Goal: Communication & Community: Answer question/provide support

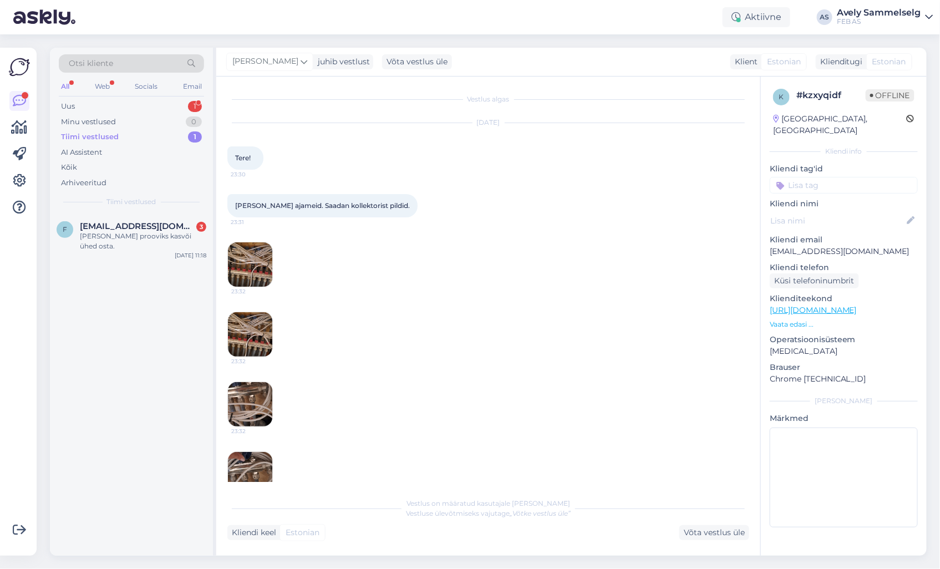
scroll to position [533, 0]
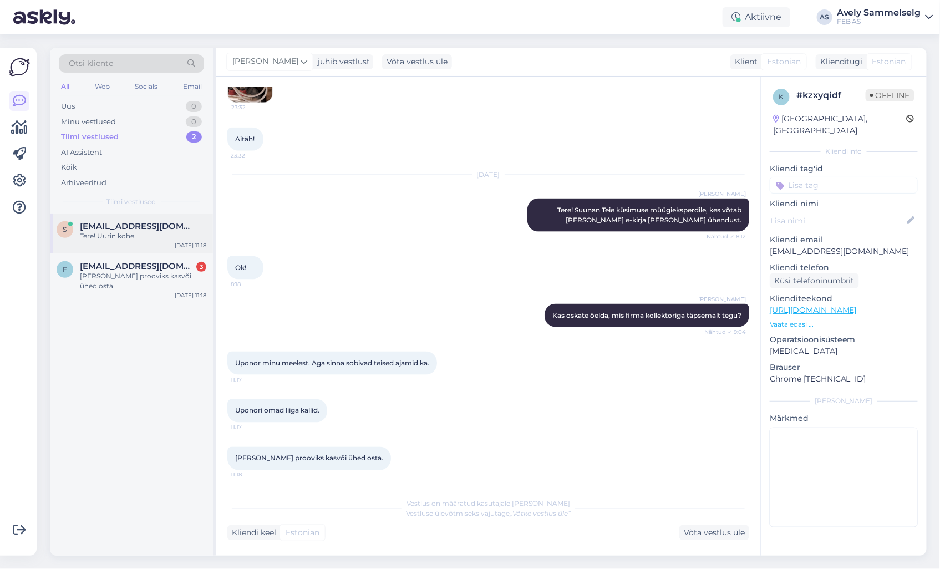
click at [119, 237] on div "Tere! Uurin kohe." at bounding box center [143, 236] width 126 height 10
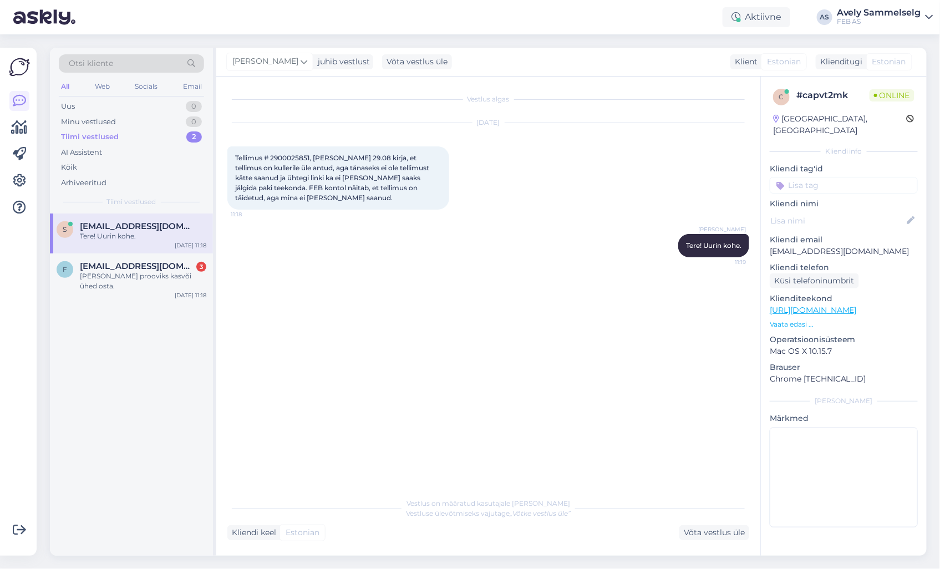
scroll to position [0, 0]
drag, startPoint x: 309, startPoint y: 156, endPoint x: 273, endPoint y: 157, distance: 36.6
click at [273, 157] on span "Tellimus # 2900025851, [PERSON_NAME] 29.08 kirja, et tellimus on kullerile üle …" at bounding box center [333, 178] width 196 height 48
copy span "2900025851"
click at [114, 290] on div "Aitäh, [PERSON_NAME] info edasi müügieksperdile, kes võtab Teiega ühendust." at bounding box center [143, 281] width 126 height 20
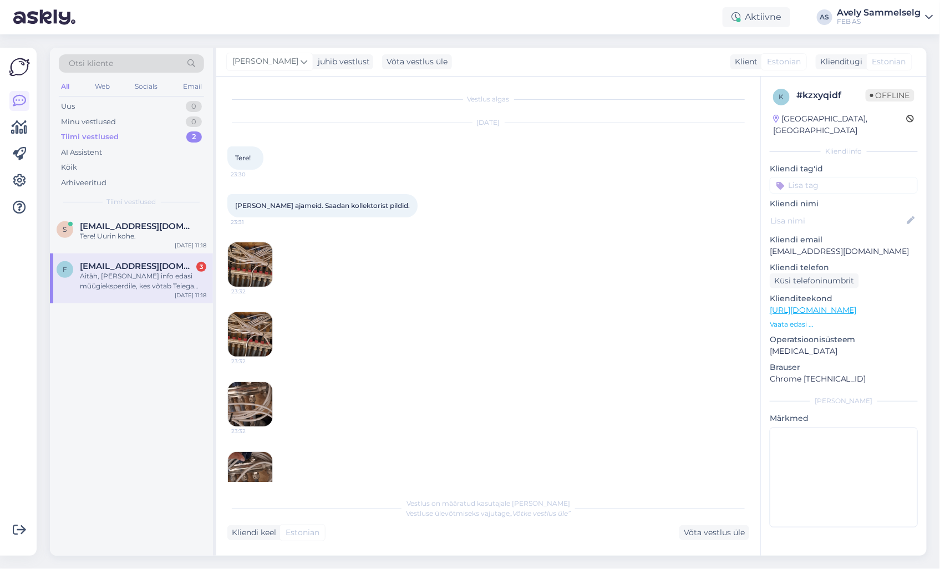
scroll to position [591, 0]
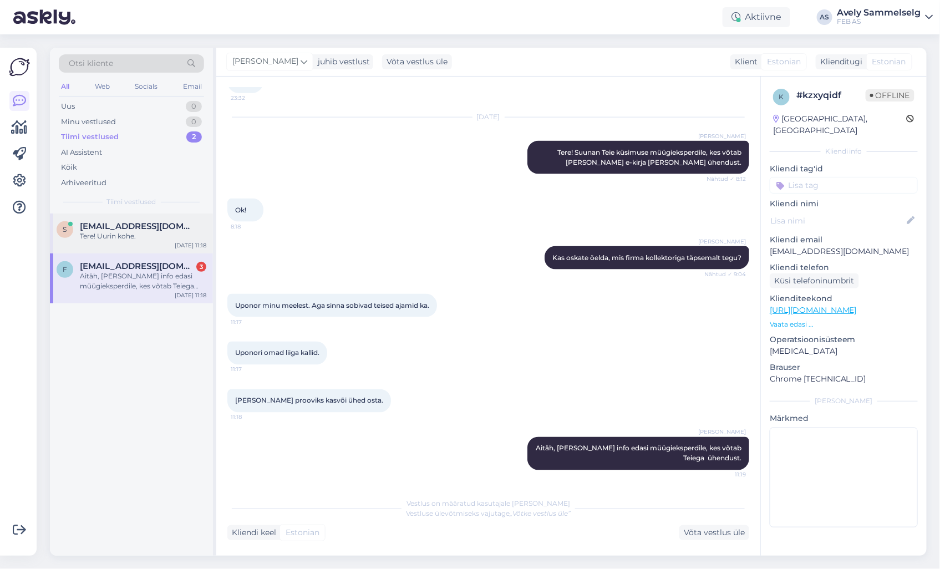
click at [105, 228] on span "[EMAIL_ADDRESS][DOMAIN_NAME]" at bounding box center [137, 226] width 115 height 10
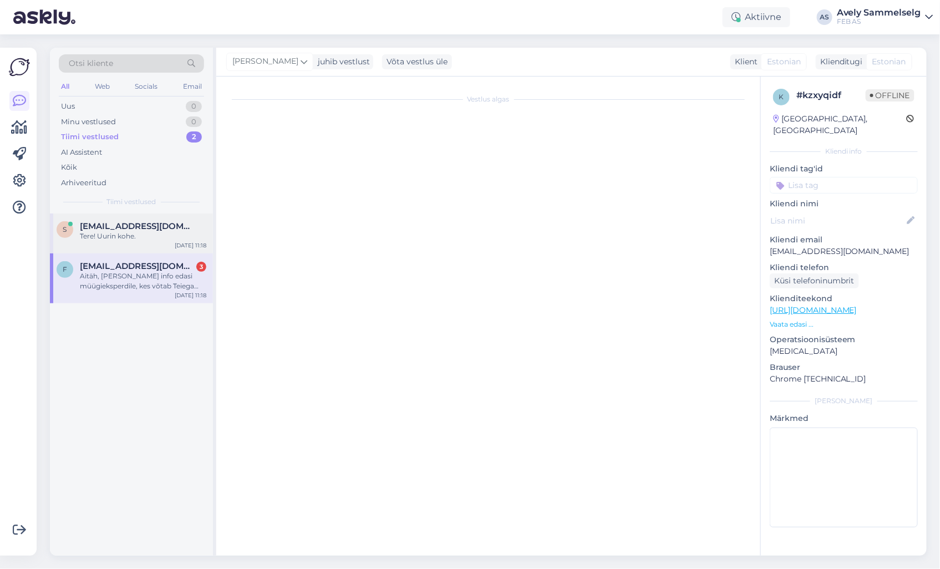
scroll to position [0, 0]
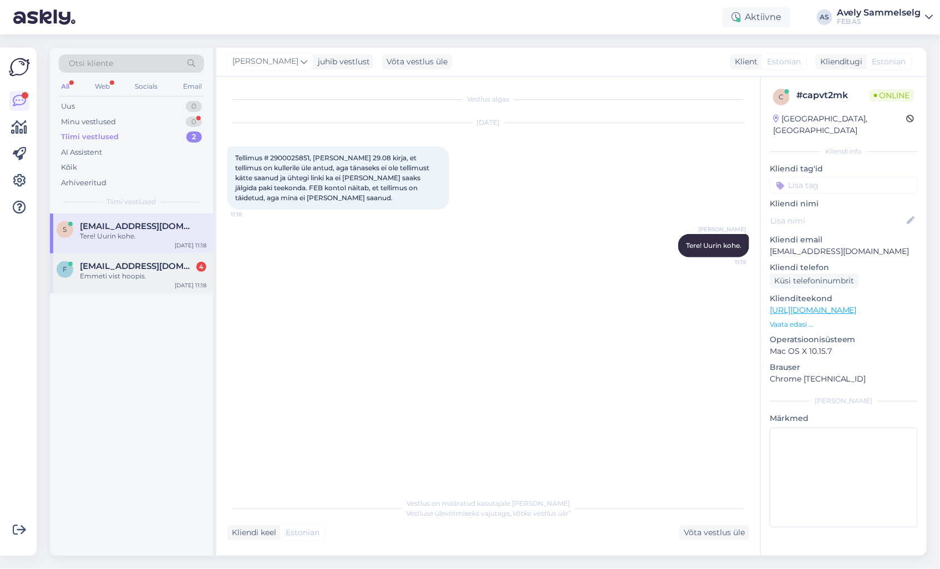
click at [129, 274] on div "Emmeti vist hoopis." at bounding box center [143, 276] width 126 height 10
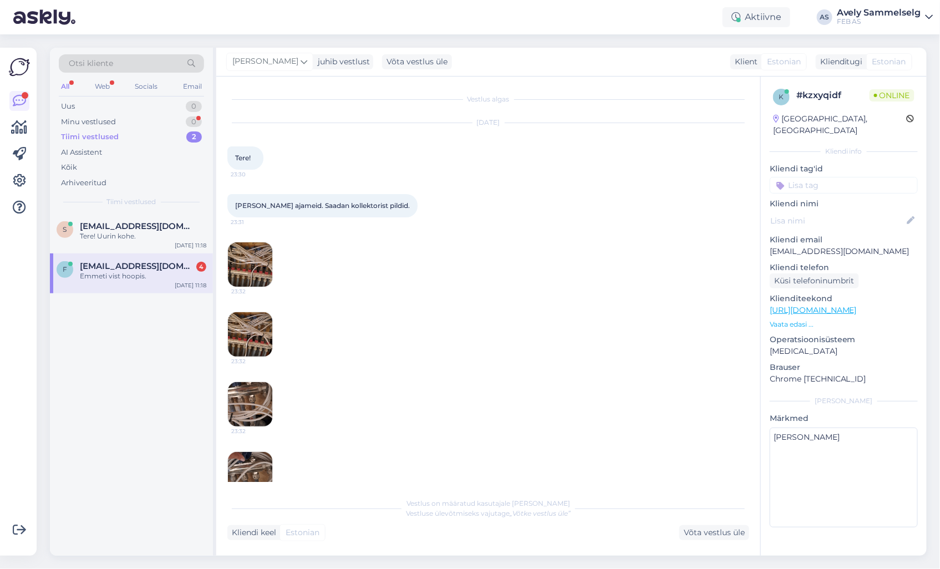
scroll to position [639, 0]
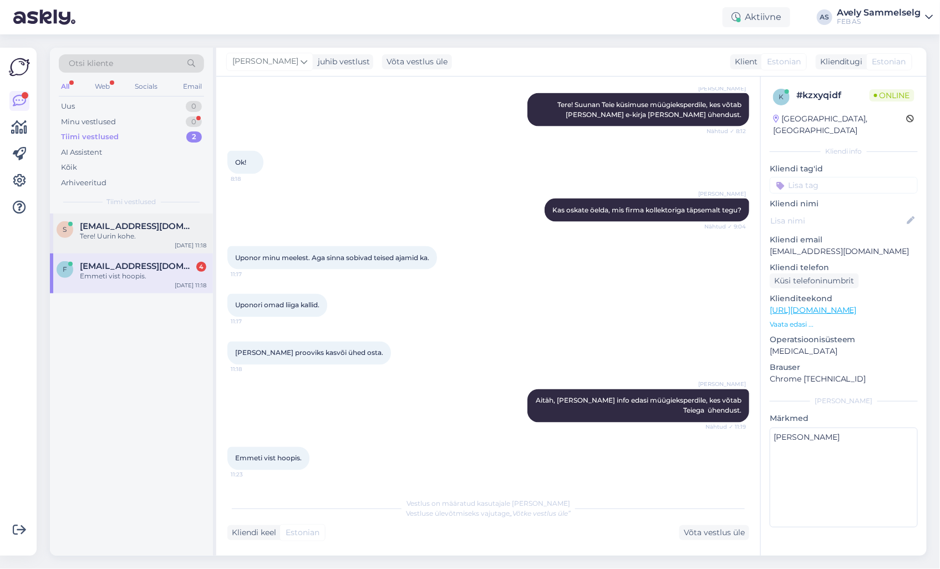
click at [122, 241] on div "Tere! Uurin kohe." at bounding box center [143, 236] width 126 height 10
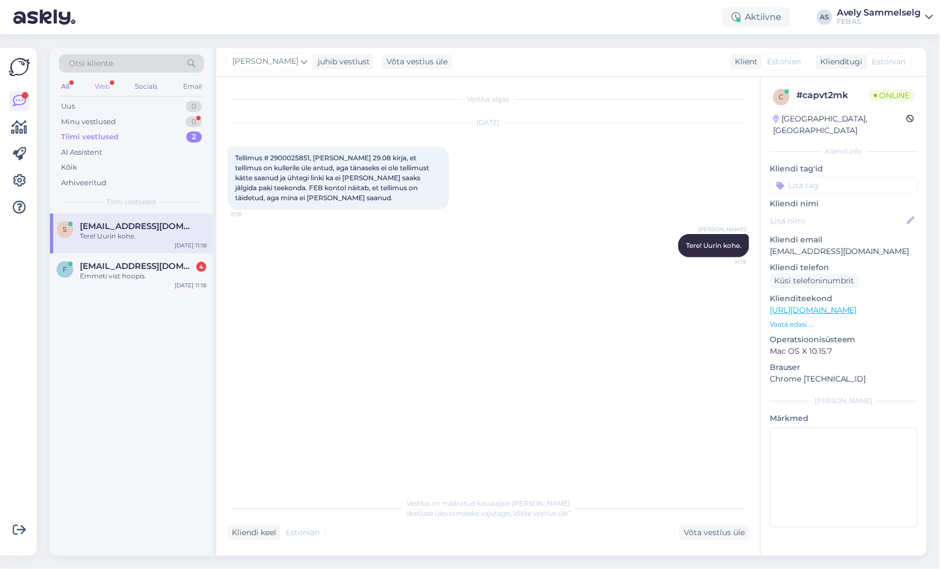
click at [98, 84] on div "Web" at bounding box center [102, 86] width 19 height 14
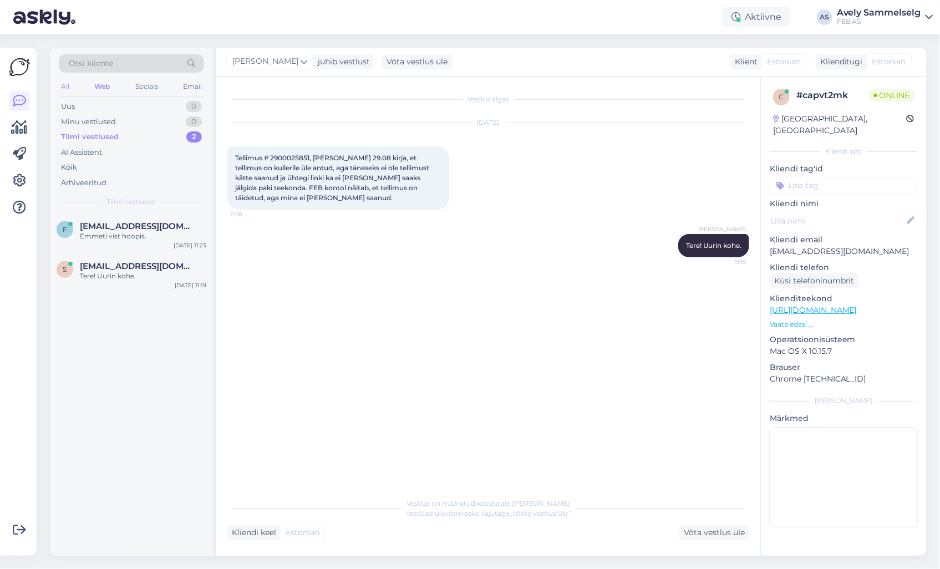
click at [59, 86] on div "All" at bounding box center [65, 86] width 13 height 14
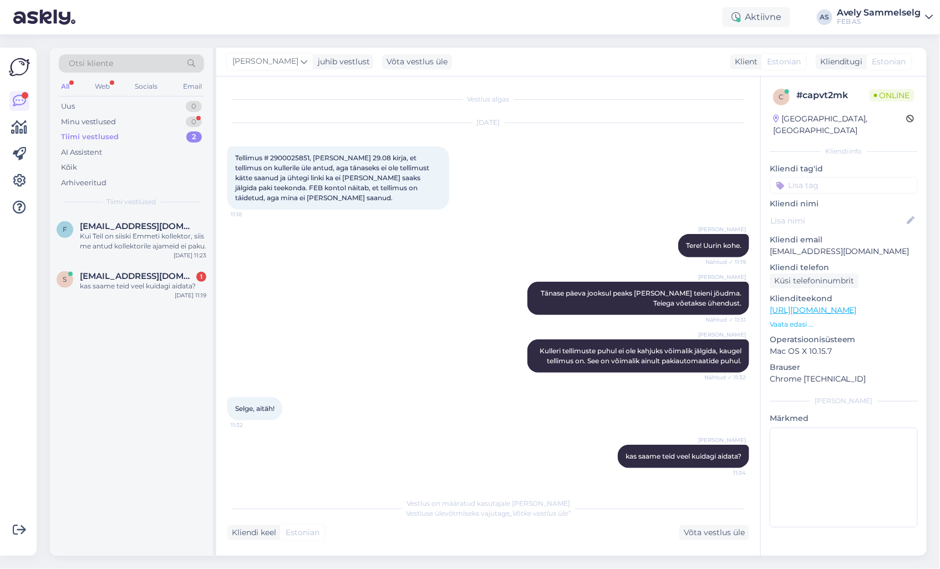
scroll to position [7, 0]
click at [108, 288] on div "kas saame teid veel kuidagi aidata?" at bounding box center [143, 286] width 126 height 10
click at [121, 242] on div "Kui Teil on siiski Emmeti kollektor, siis me antud kollektorile ajameid ei paku." at bounding box center [143, 241] width 126 height 20
